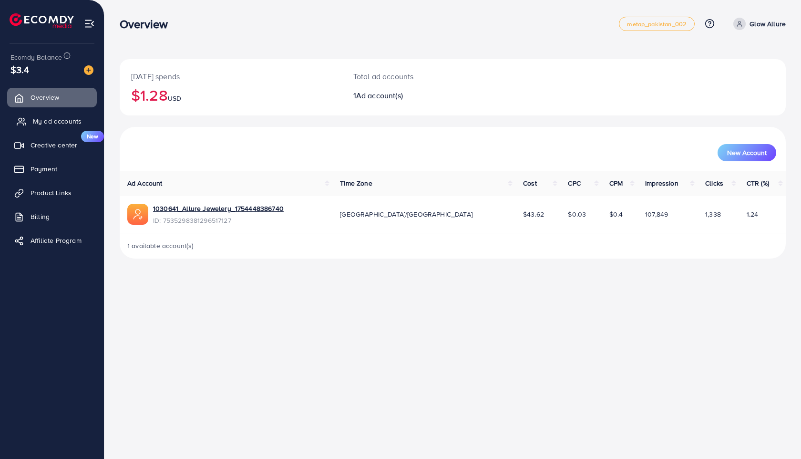
click at [66, 121] on span "My ad accounts" at bounding box center [57, 121] width 49 height 10
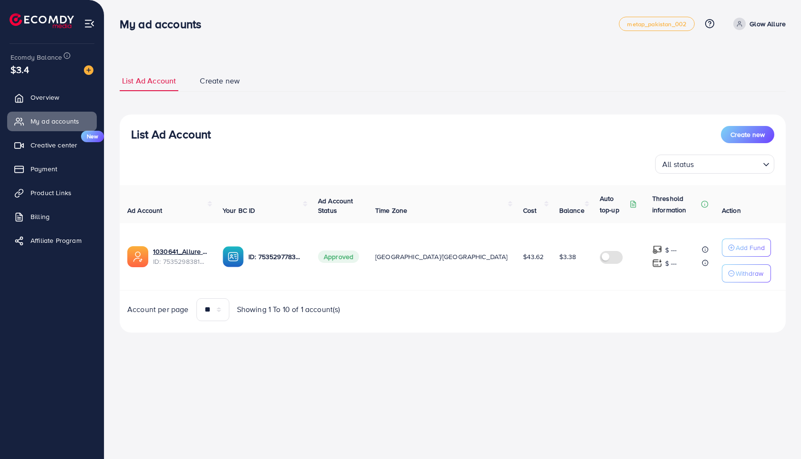
click at [652, 248] on img at bounding box center [657, 250] width 10 height 10
click at [735, 245] on p "Add Fund" at bounding box center [749, 247] width 29 height 11
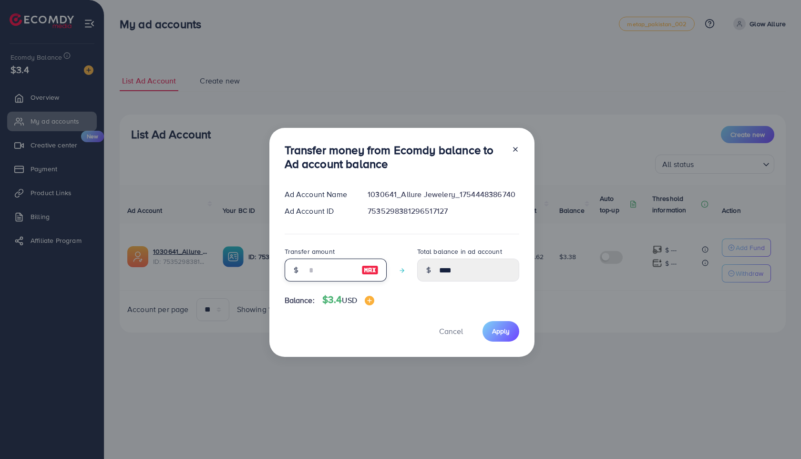
click at [324, 270] on input "number" at bounding box center [330, 269] width 48 height 23
type input "*"
type input "****"
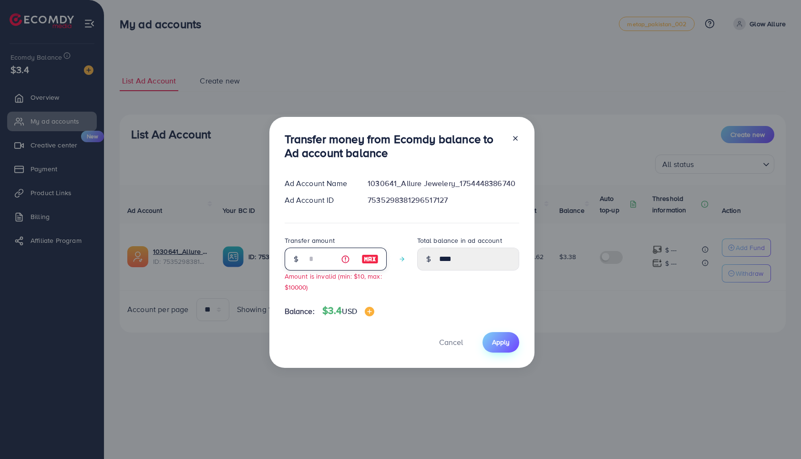
type input "*"
click at [500, 345] on span "Apply" at bounding box center [501, 342] width 18 height 10
click at [500, 343] on span "Apply" at bounding box center [501, 342] width 18 height 10
click at [457, 349] on button "Cancel" at bounding box center [451, 342] width 48 height 20
type input "****"
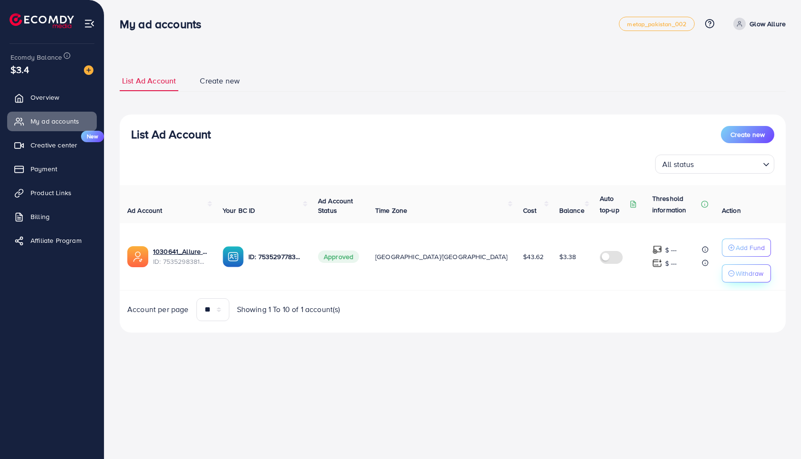
click at [728, 268] on div "Withdraw" at bounding box center [746, 272] width 37 height 11
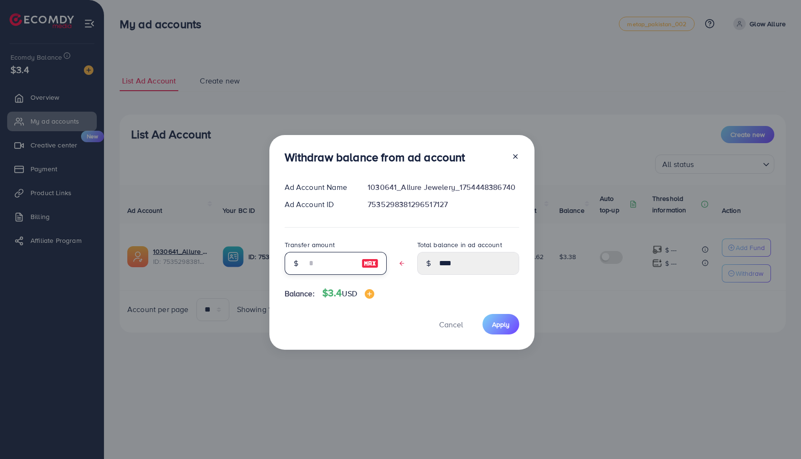
click at [323, 263] on input "text" at bounding box center [330, 263] width 48 height 23
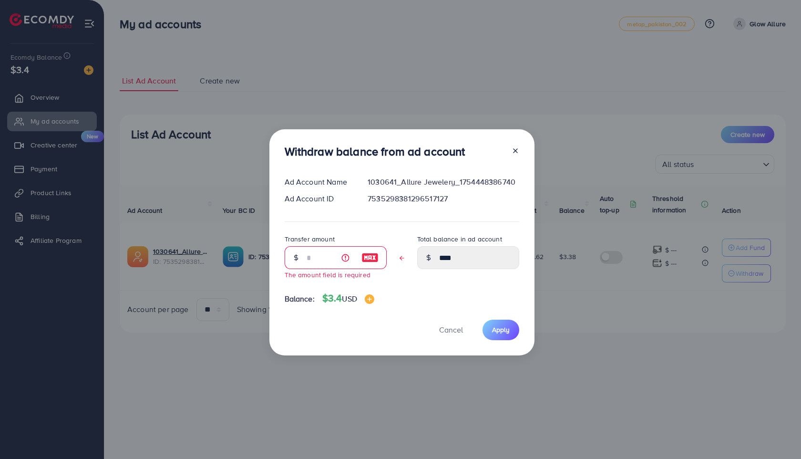
click at [512, 156] on div at bounding box center [511, 153] width 15 height 18
click at [454, 335] on button "Cancel" at bounding box center [451, 329] width 48 height 20
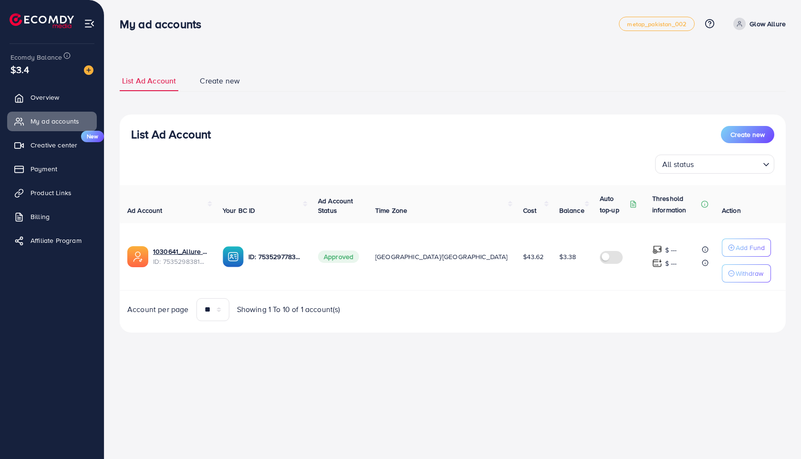
click at [652, 251] on div "$ ---" at bounding box center [664, 249] width 25 height 11
click at [735, 251] on p "Add Fund" at bounding box center [749, 247] width 29 height 11
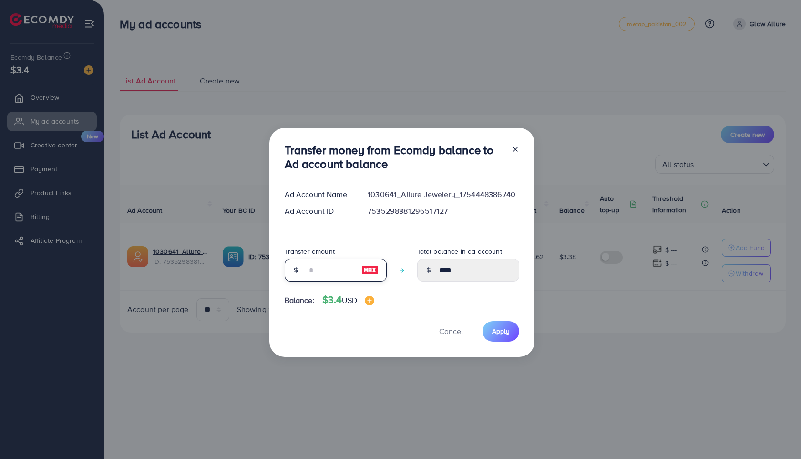
click at [311, 267] on input "number" at bounding box center [330, 269] width 48 height 23
type input "*"
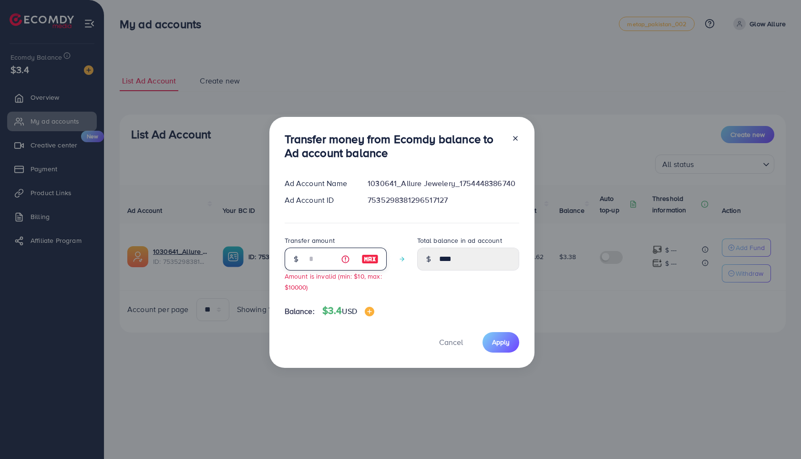
type input "****"
type input "*"
click at [507, 338] on span "Apply" at bounding box center [501, 342] width 18 height 10
click at [512, 142] on icon at bounding box center [515, 138] width 8 height 8
type input "****"
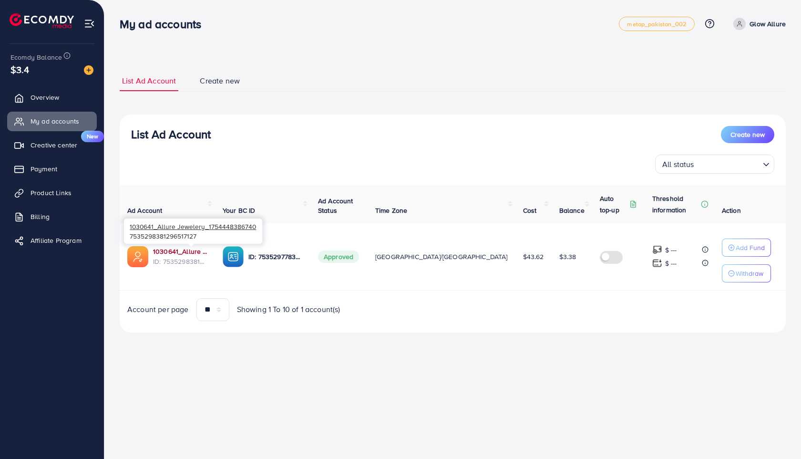
click at [190, 251] on link "1030641_Allure Jewelery_1754448386740" at bounding box center [180, 251] width 54 height 10
click at [197, 252] on link "1030641_Allure Jewelery_1754448386740" at bounding box center [180, 251] width 54 height 10
